Goal: Transaction & Acquisition: Purchase product/service

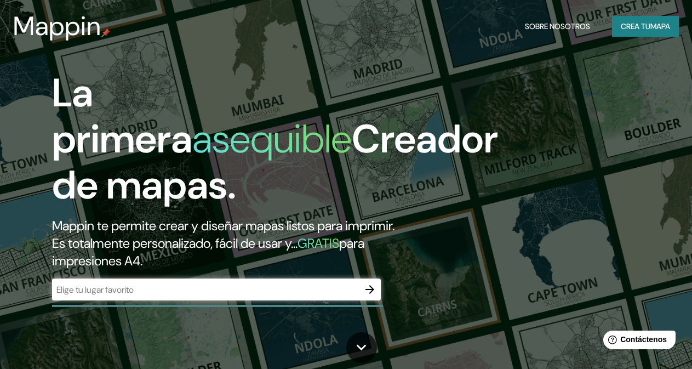
click at [281, 296] on input "text" at bounding box center [205, 289] width 307 height 13
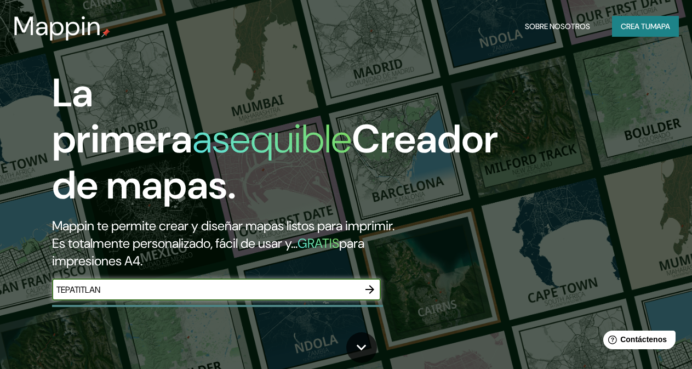
type input "TEPATITLAN"
click at [377, 300] on button "button" at bounding box center [370, 289] width 22 height 22
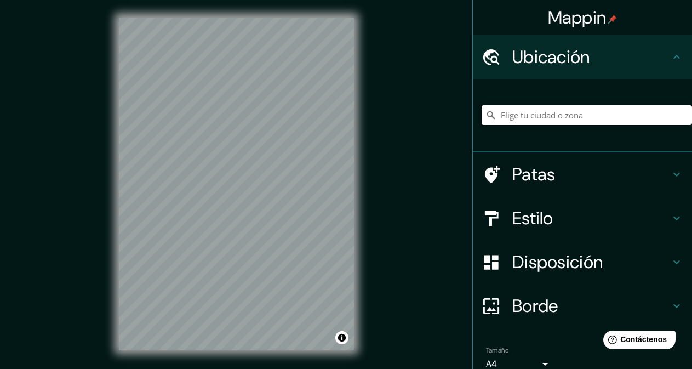
click at [568, 118] on input "Elige tu ciudad o zona" at bounding box center [586, 115] width 210 height 20
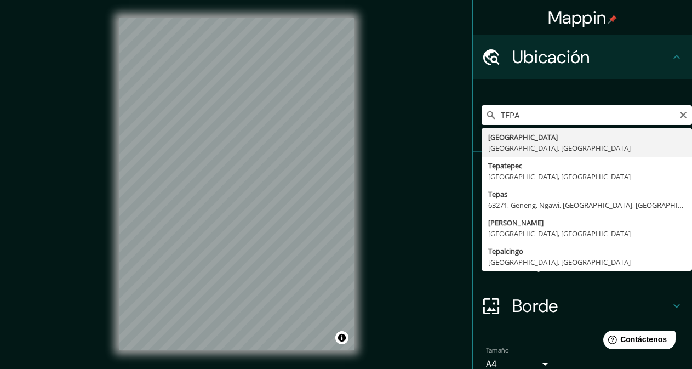
type input "[GEOGRAPHIC_DATA], [GEOGRAPHIC_DATA], [GEOGRAPHIC_DATA]"
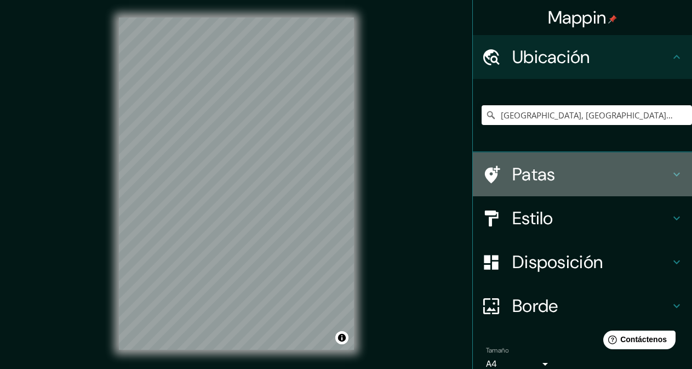
click at [671, 175] on icon at bounding box center [676, 174] width 13 height 13
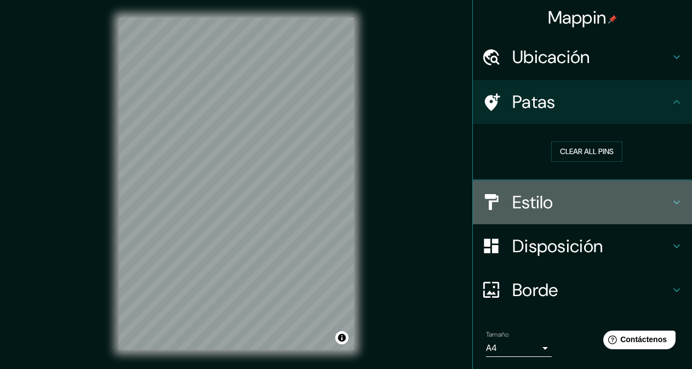
click at [670, 204] on icon at bounding box center [676, 202] width 13 height 13
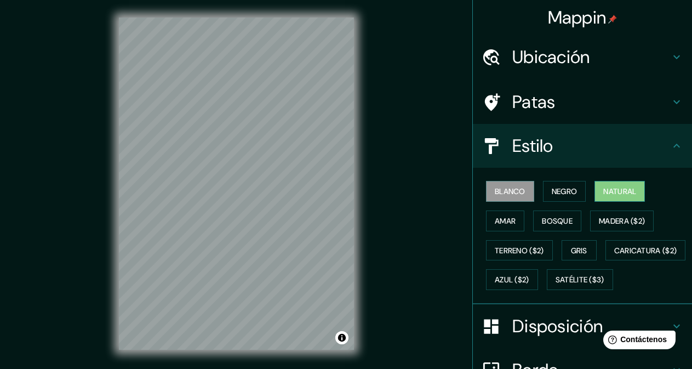
click at [610, 185] on font "Natural" at bounding box center [619, 191] width 33 height 14
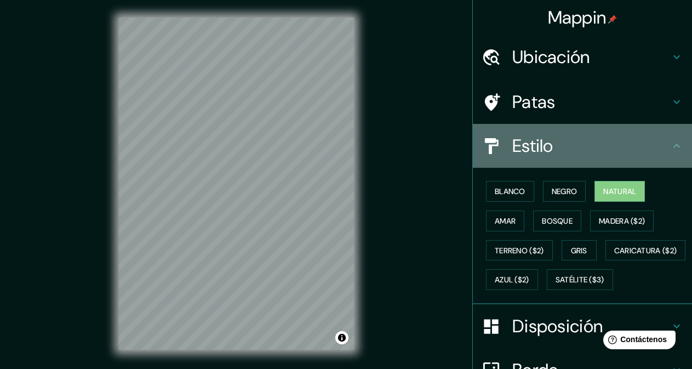
click at [670, 147] on icon at bounding box center [676, 145] width 13 height 13
click at [670, 144] on icon at bounding box center [676, 145] width 13 height 13
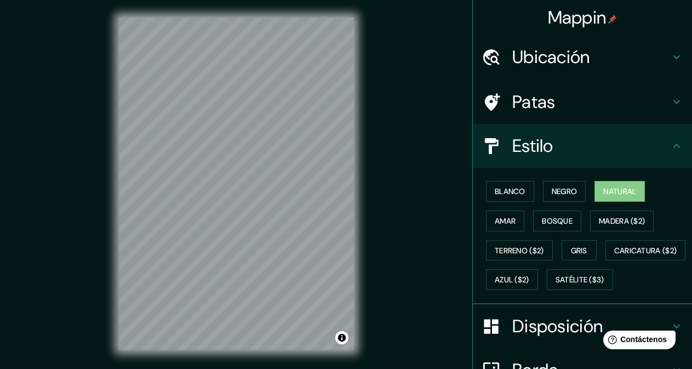
click at [670, 107] on icon at bounding box center [676, 101] width 13 height 13
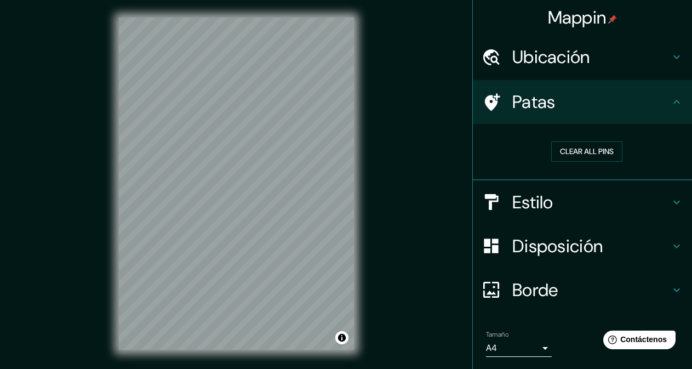
click at [605, 247] on h4 "Disposición" at bounding box center [591, 246] width 158 height 22
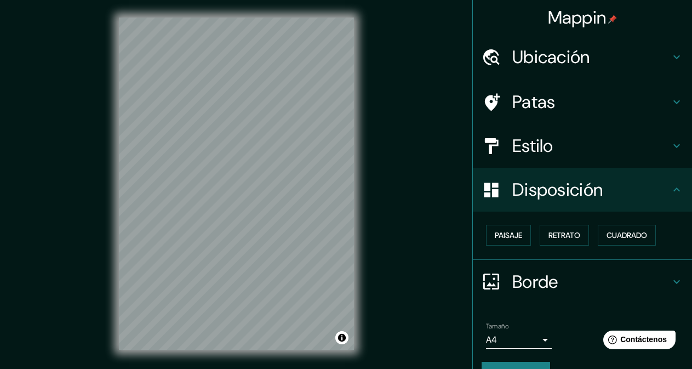
scroll to position [26, 0]
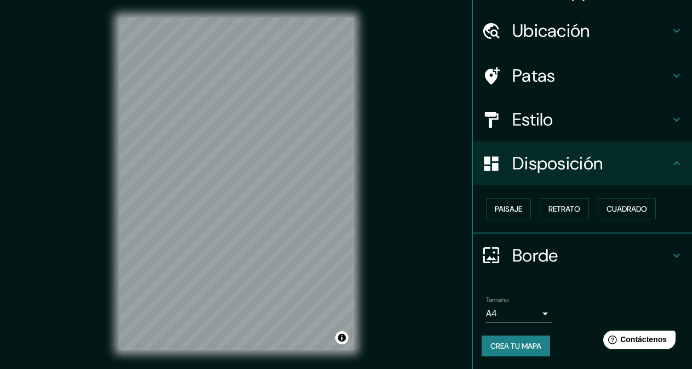
click at [535, 315] on body "Mappin Ubicación [GEOGRAPHIC_DATA], [GEOGRAPHIC_DATA], [GEOGRAPHIC_DATA] Patas …" at bounding box center [346, 184] width 692 height 369
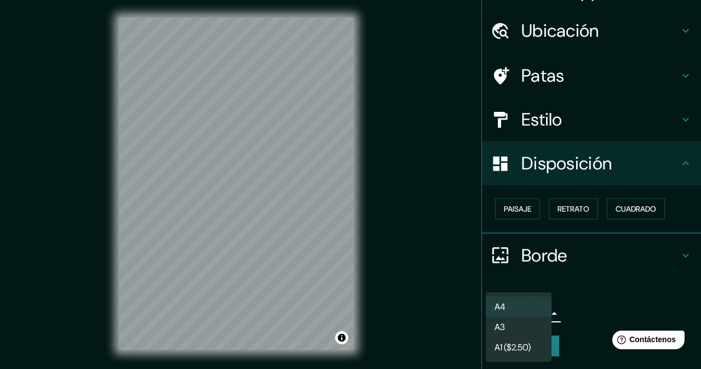
click at [525, 328] on li "A3" at bounding box center [519, 327] width 66 height 20
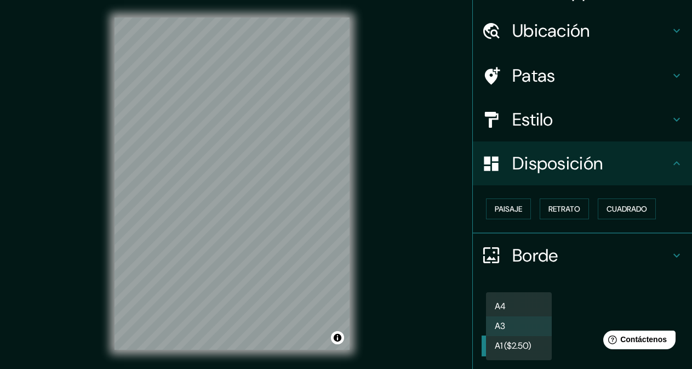
click at [537, 308] on body "Mappin Ubicación [GEOGRAPHIC_DATA], [GEOGRAPHIC_DATA], [GEOGRAPHIC_DATA] Patas …" at bounding box center [346, 184] width 692 height 369
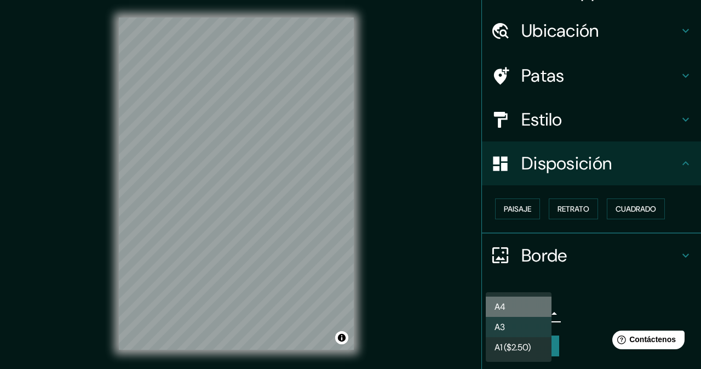
click at [520, 299] on li "A4" at bounding box center [519, 306] width 66 height 20
type input "single"
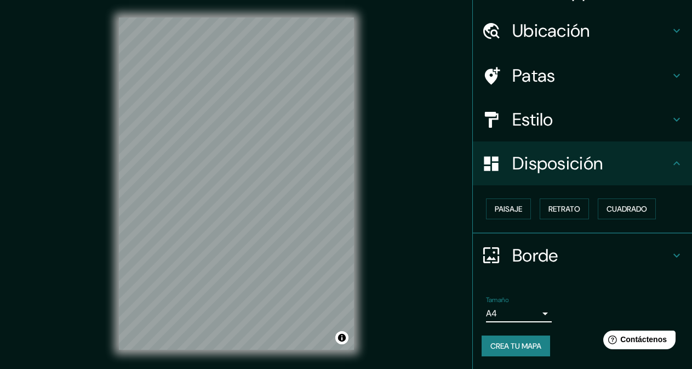
click at [521, 344] on font "Crea tu mapa" at bounding box center [515, 346] width 51 height 10
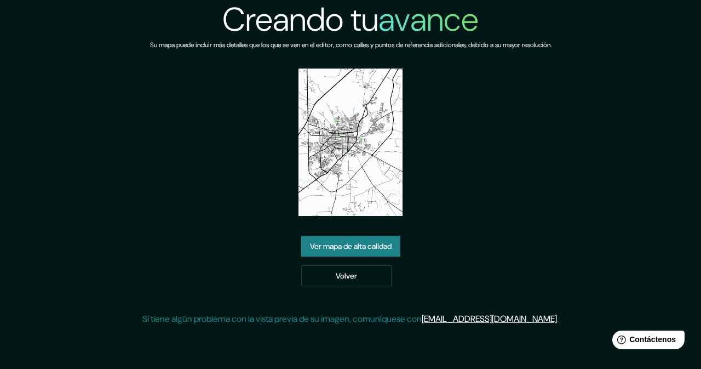
click at [360, 247] on font "Ver mapa de alta calidad" at bounding box center [351, 246] width 82 height 10
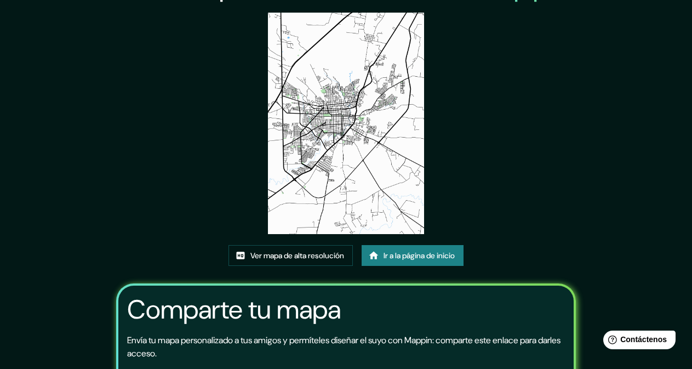
scroll to position [55, 0]
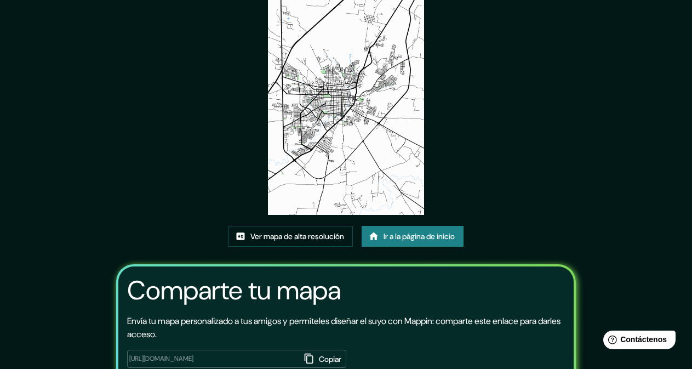
click at [327, 185] on img at bounding box center [346, 103] width 156 height 221
click at [324, 236] on font "Ver mapa de alta resolución" at bounding box center [297, 236] width 94 height 10
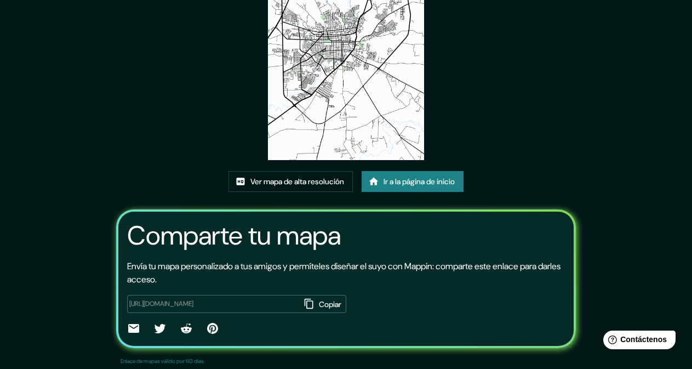
scroll to position [128, 0]
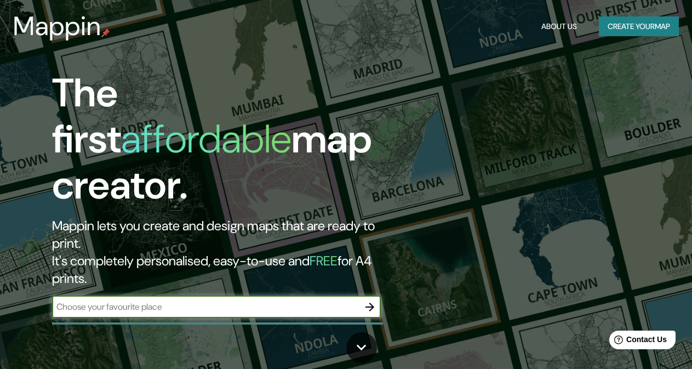
click at [370, 302] on icon "button" at bounding box center [369, 306] width 9 height 9
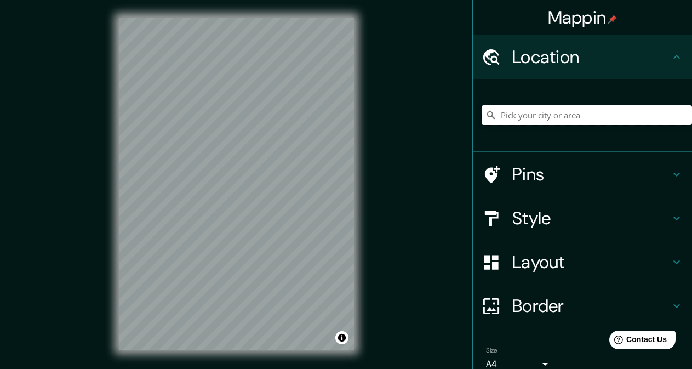
click at [546, 117] on input "Pick your city or area" at bounding box center [586, 115] width 210 height 20
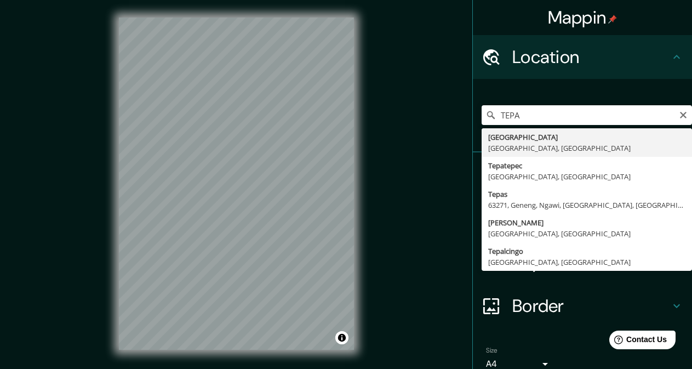
type input "[GEOGRAPHIC_DATA], [GEOGRAPHIC_DATA], [GEOGRAPHIC_DATA]"
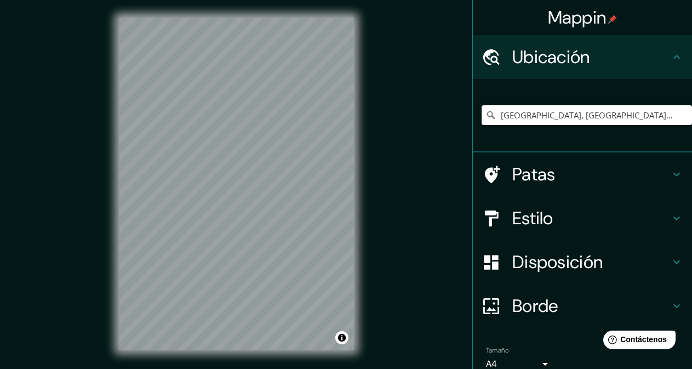
click at [670, 174] on icon at bounding box center [676, 174] width 13 height 13
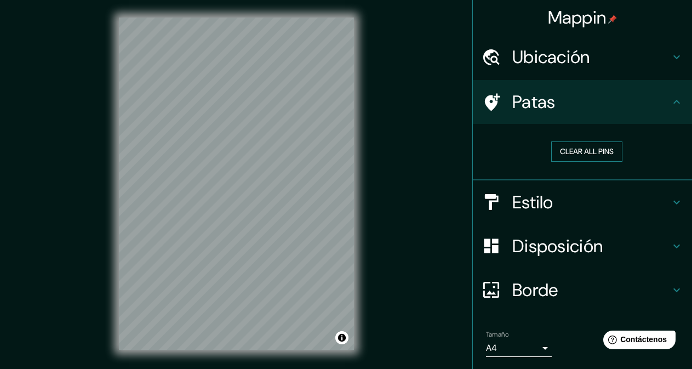
click at [591, 149] on button "Clear all pins" at bounding box center [586, 151] width 71 height 20
click at [670, 198] on icon at bounding box center [676, 202] width 13 height 13
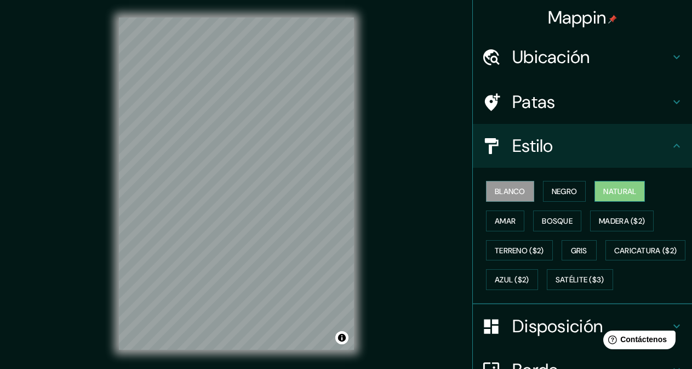
click at [595, 190] on button "Natural" at bounding box center [619, 191] width 50 height 21
click at [524, 99] on font "Patas" at bounding box center [533, 101] width 43 height 23
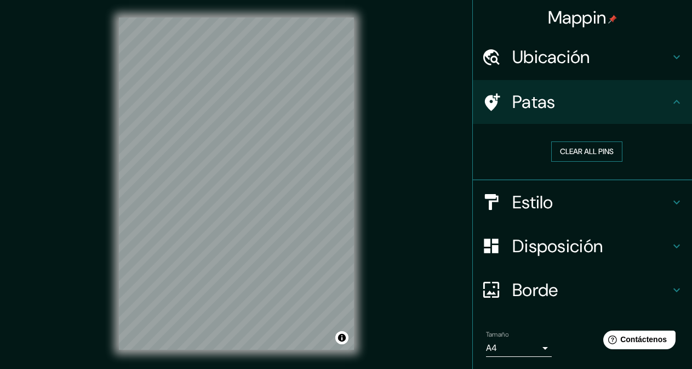
click at [571, 151] on button "Clear all pins" at bounding box center [586, 151] width 71 height 20
click at [673, 206] on icon at bounding box center [676, 202] width 13 height 13
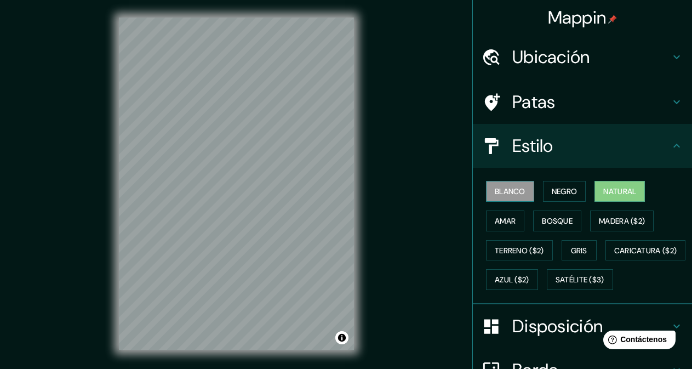
click at [503, 188] on font "Blanco" at bounding box center [510, 191] width 31 height 10
click at [498, 226] on font "Amar" at bounding box center [505, 221] width 21 height 14
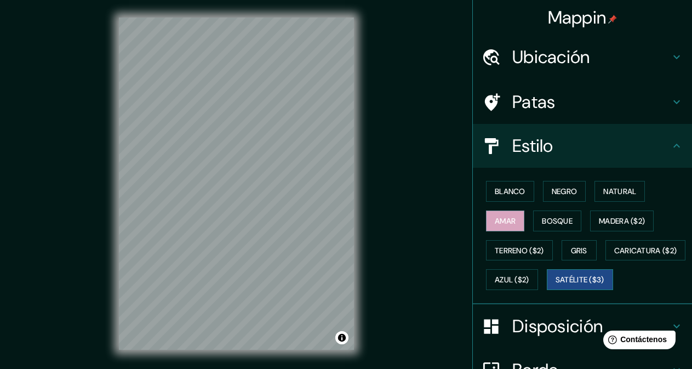
click at [555, 285] on font "Satélite ($3)" at bounding box center [579, 280] width 49 height 10
click at [633, 187] on button "Natural" at bounding box center [619, 191] width 50 height 21
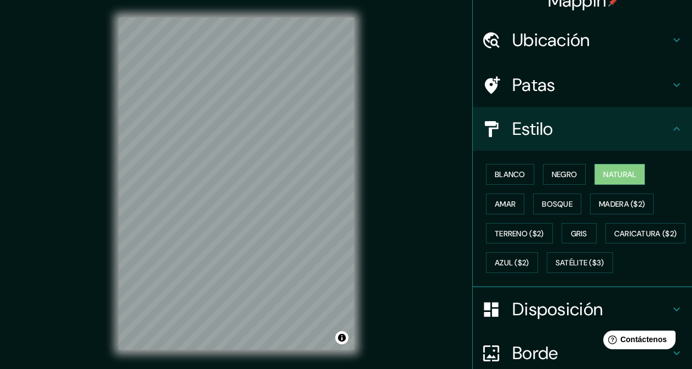
scroll to position [30, 0]
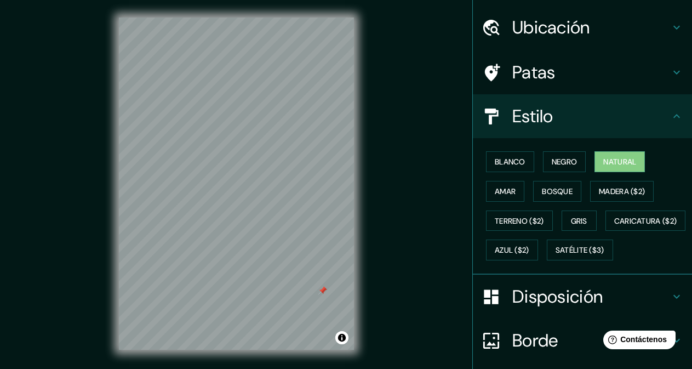
click at [323, 288] on div at bounding box center [322, 290] width 9 height 9
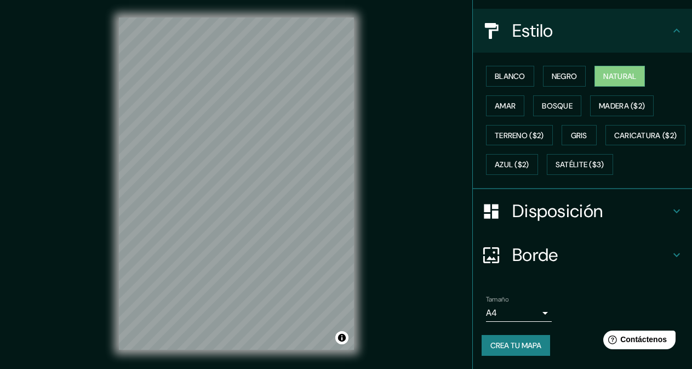
scroll to position [136, 0]
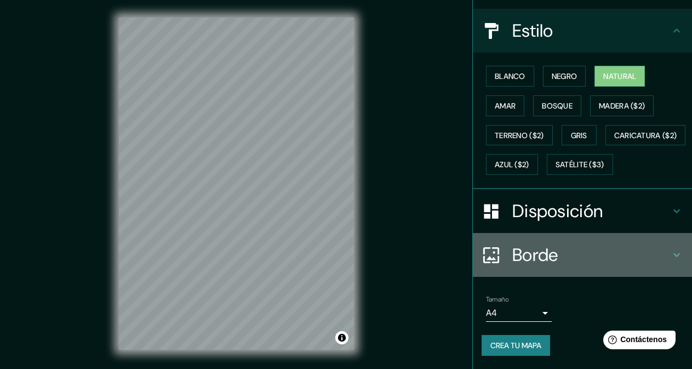
click at [670, 260] on icon at bounding box center [676, 254] width 13 height 13
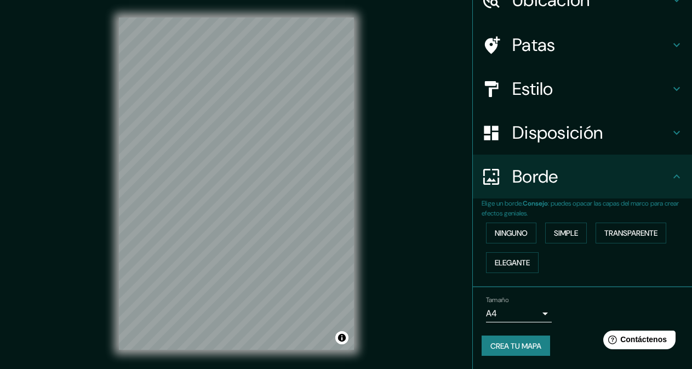
scroll to position [57, 0]
click at [637, 230] on font "Transparente" at bounding box center [630, 233] width 53 height 10
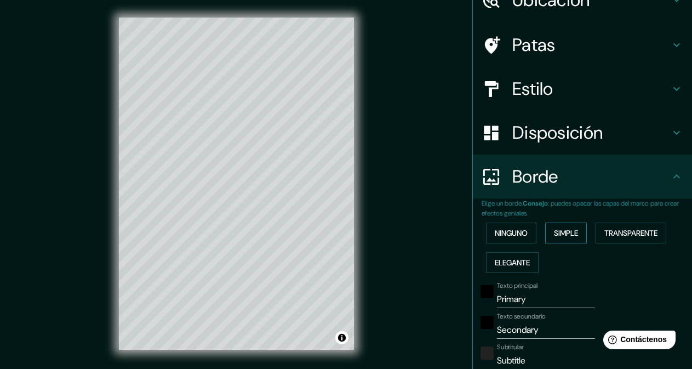
click at [567, 236] on font "Simple" at bounding box center [566, 233] width 24 height 10
click at [517, 231] on font "Ninguno" at bounding box center [511, 233] width 33 height 10
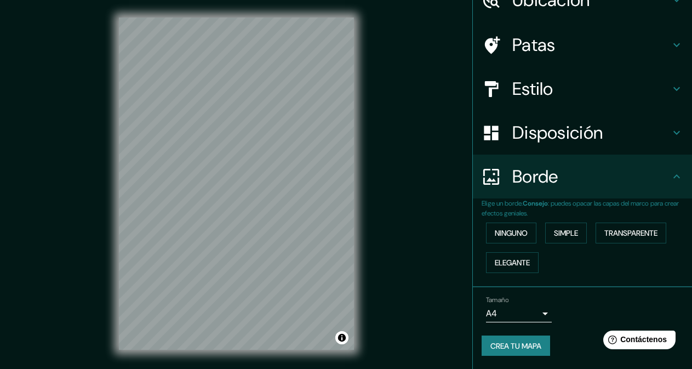
click at [538, 312] on body "Mappin Ubicación Tepatitlán, Jalisco, México Patas Estilo Disposición Borde Eli…" at bounding box center [346, 184] width 692 height 369
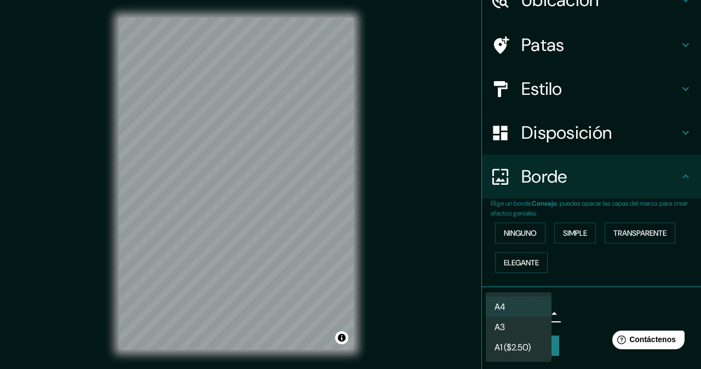
click at [527, 323] on li "A3" at bounding box center [519, 327] width 66 height 20
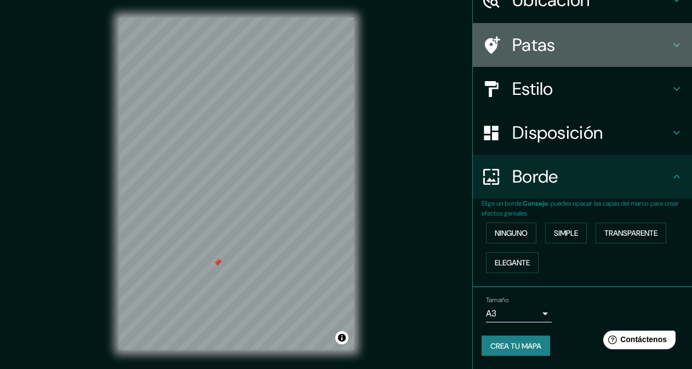
click at [673, 47] on icon at bounding box center [676, 45] width 7 height 4
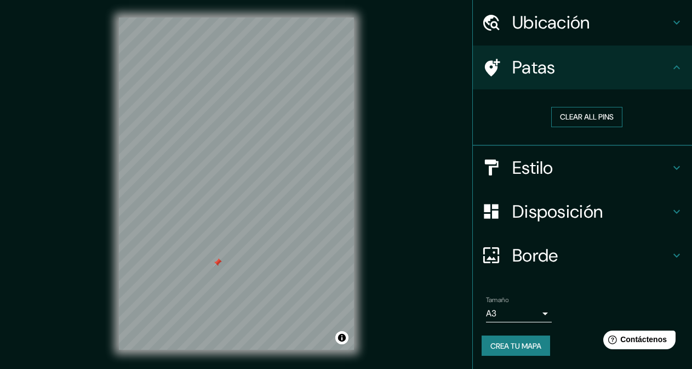
scroll to position [35, 0]
click at [217, 263] on div at bounding box center [217, 262] width 9 height 9
click at [527, 342] on font "Crea tu mapa" at bounding box center [515, 346] width 51 height 10
click at [650, 168] on h4 "Estilo" at bounding box center [591, 168] width 158 height 22
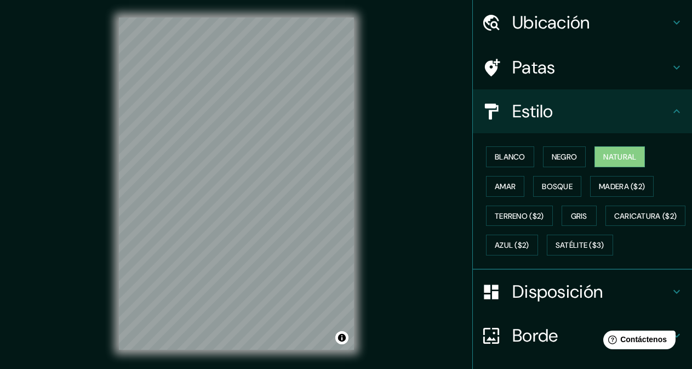
click at [670, 113] on icon at bounding box center [676, 111] width 13 height 13
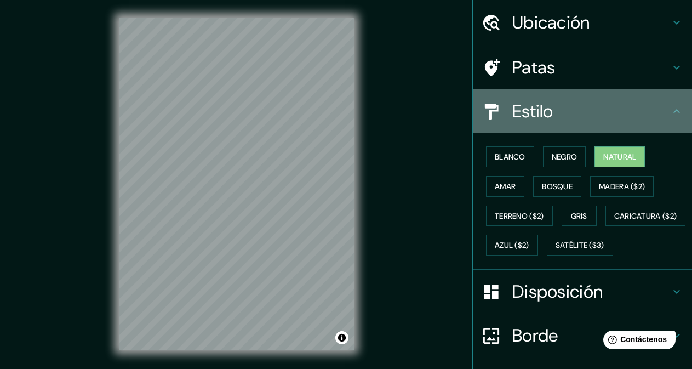
click at [670, 113] on icon at bounding box center [676, 111] width 13 height 13
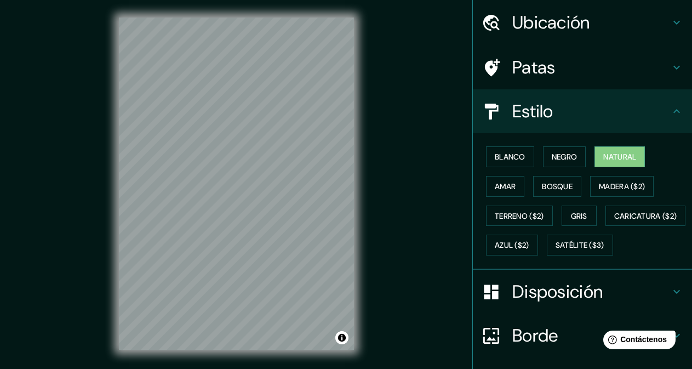
scroll to position [144, 0]
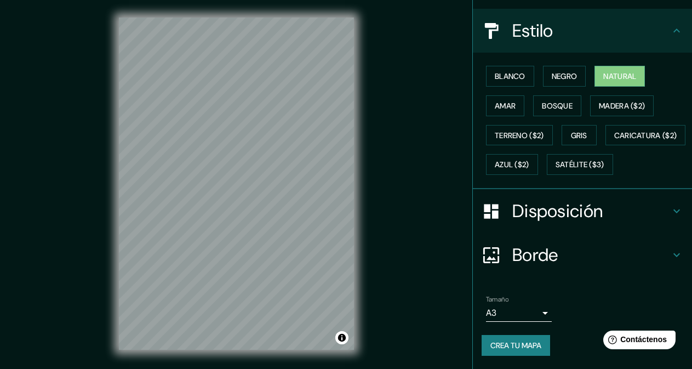
click at [671, 206] on icon at bounding box center [676, 210] width 13 height 13
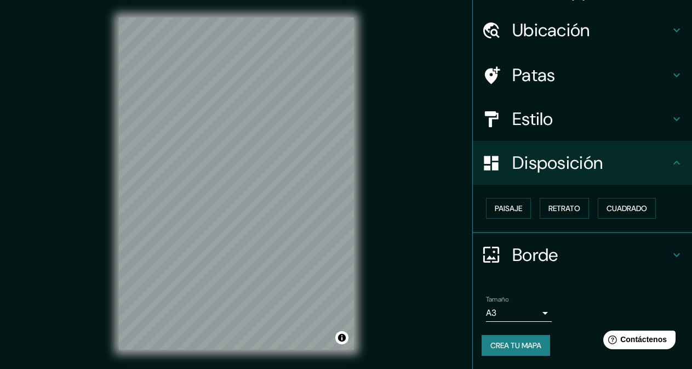
scroll to position [26, 0]
click at [516, 209] on button "Paisaje" at bounding box center [508, 208] width 45 height 21
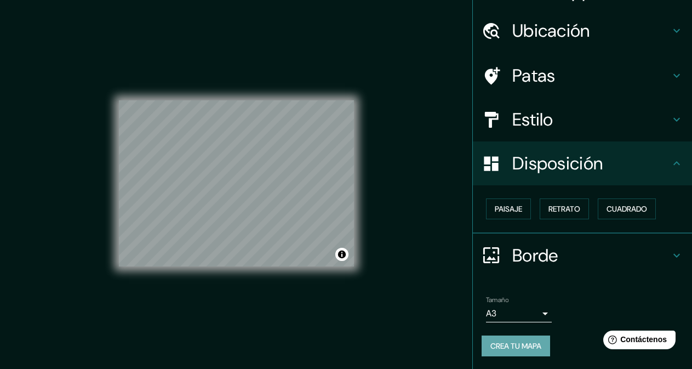
click at [517, 340] on font "Crea tu mapa" at bounding box center [515, 345] width 51 height 14
click at [535, 315] on body "Mappin Ubicación Tepatitlán, Jalisco, México Patas Estilo Disposición Paisaje R…" at bounding box center [346, 184] width 692 height 369
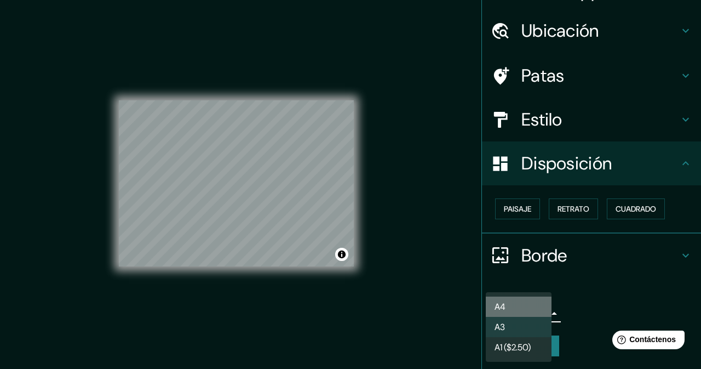
click at [526, 303] on li "A4" at bounding box center [519, 306] width 66 height 20
type input "single"
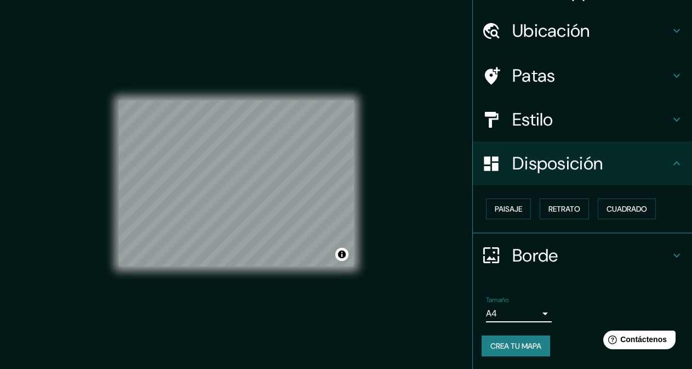
click at [509, 344] on font "Crea tu mapa" at bounding box center [515, 346] width 51 height 10
